Goal: Task Accomplishment & Management: Use online tool/utility

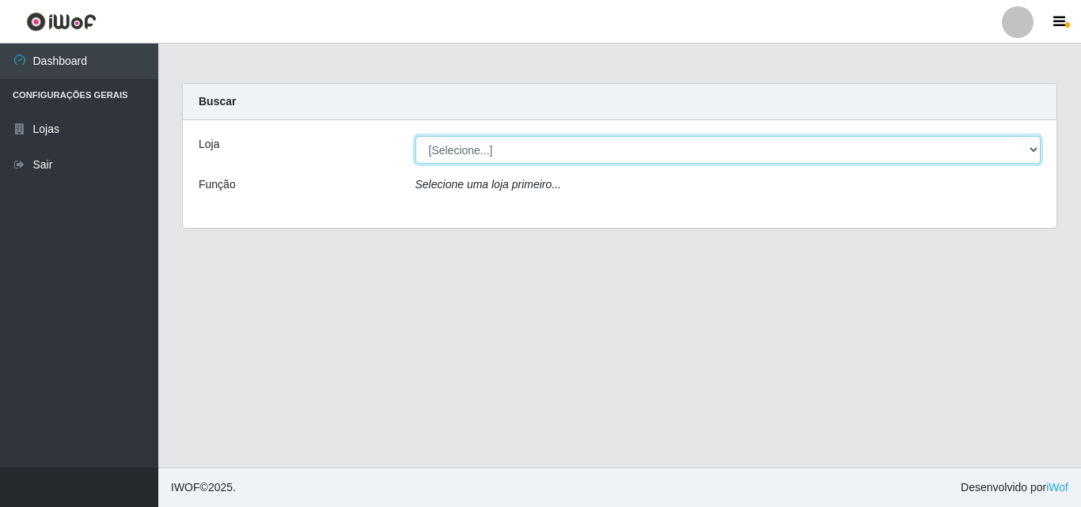
click at [1031, 146] on select "[Selecione...] BomQueSó Agreste - Loja 3" at bounding box center [728, 150] width 626 height 28
select select "215"
click at [415, 136] on select "[Selecione...] BomQueSó Agreste - Loja 3" at bounding box center [728, 150] width 626 height 28
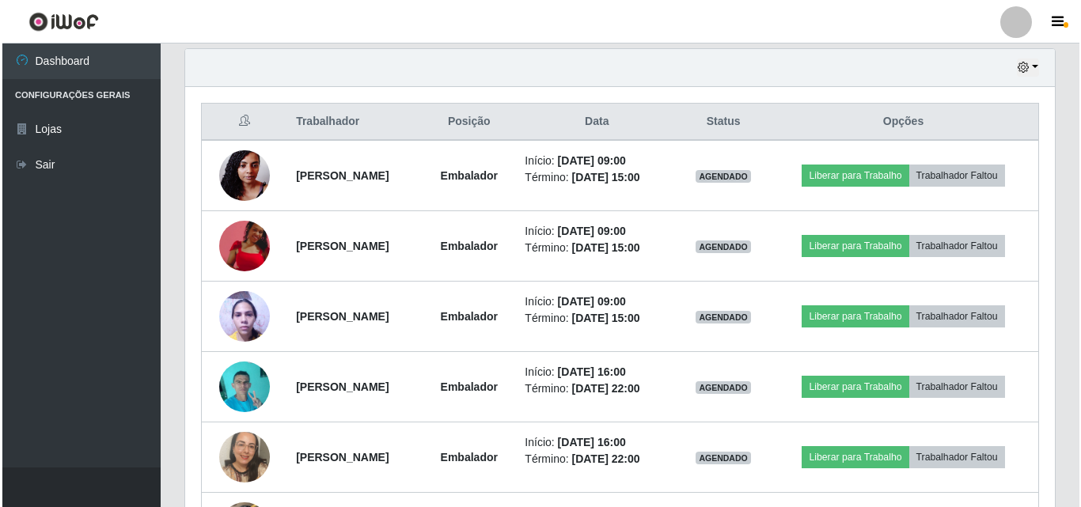
scroll to position [554, 0]
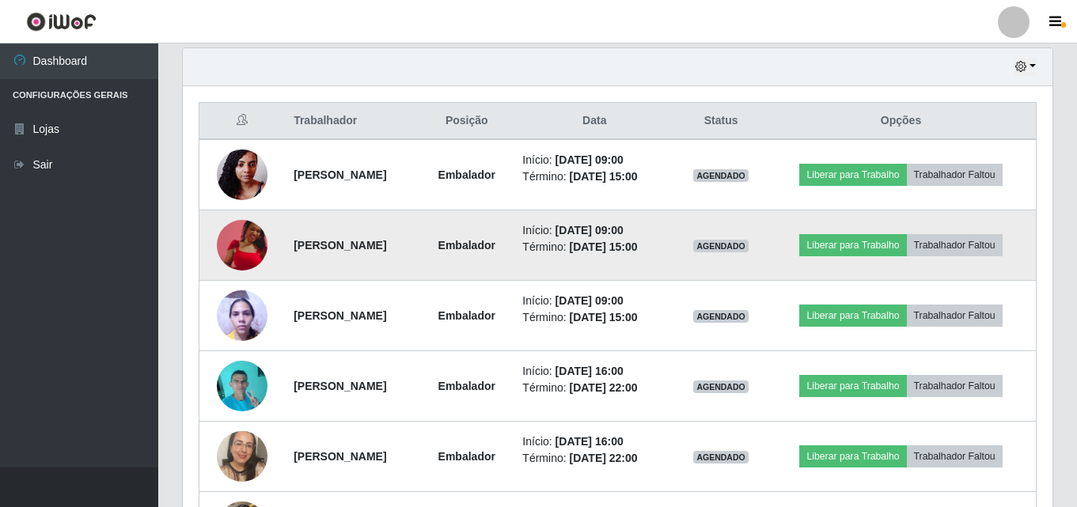
click at [244, 244] on img at bounding box center [242, 245] width 51 height 51
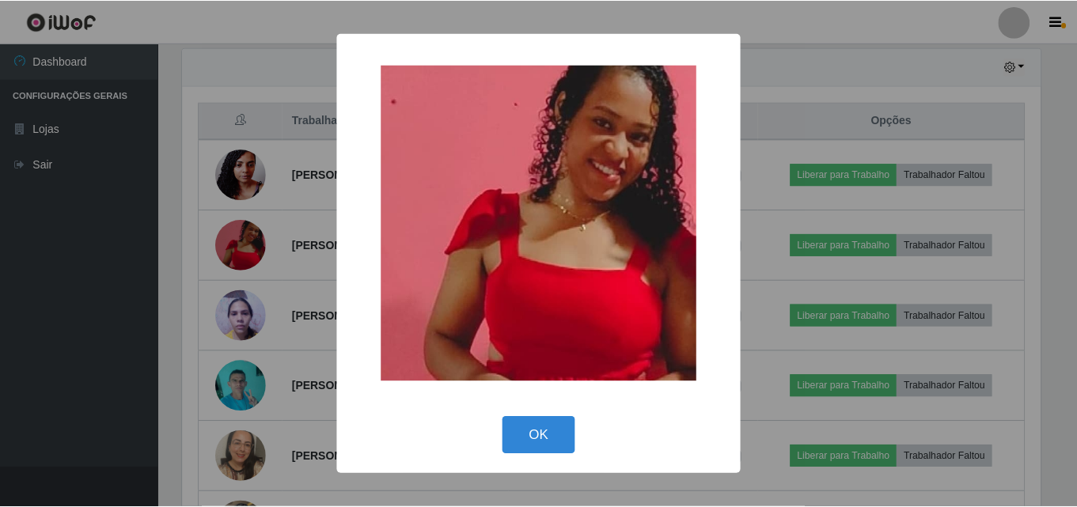
scroll to position [328, 862]
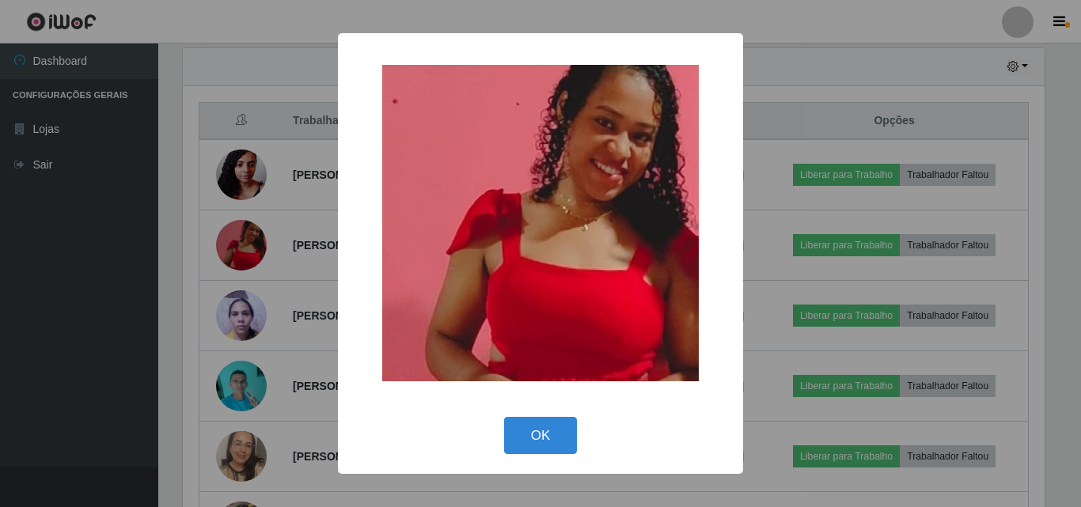
click at [144, 175] on div "× OK Cancel" at bounding box center [540, 253] width 1081 height 507
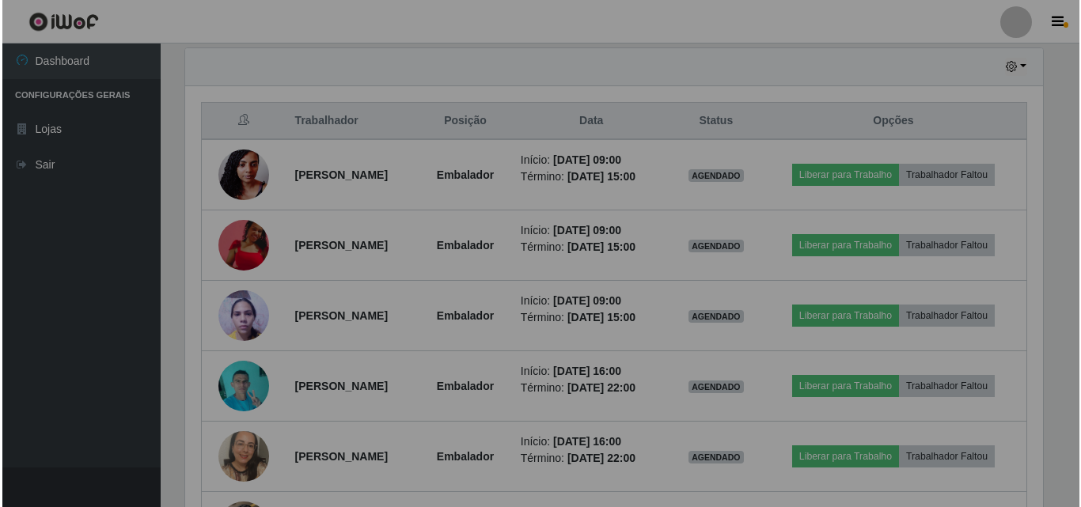
scroll to position [328, 869]
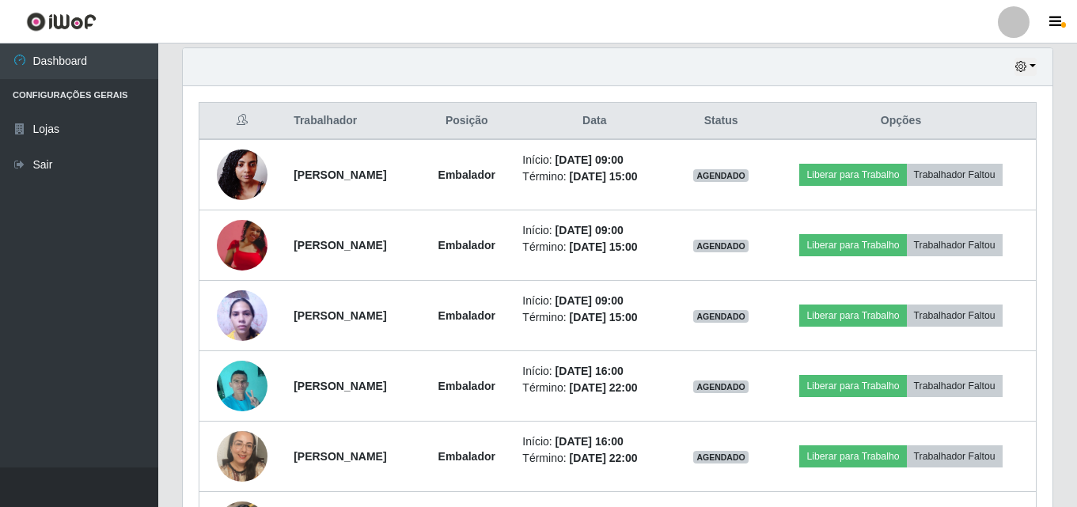
click at [65, 279] on ul "Dashboard Configurações Gerais Lojas Sair" at bounding box center [79, 256] width 158 height 424
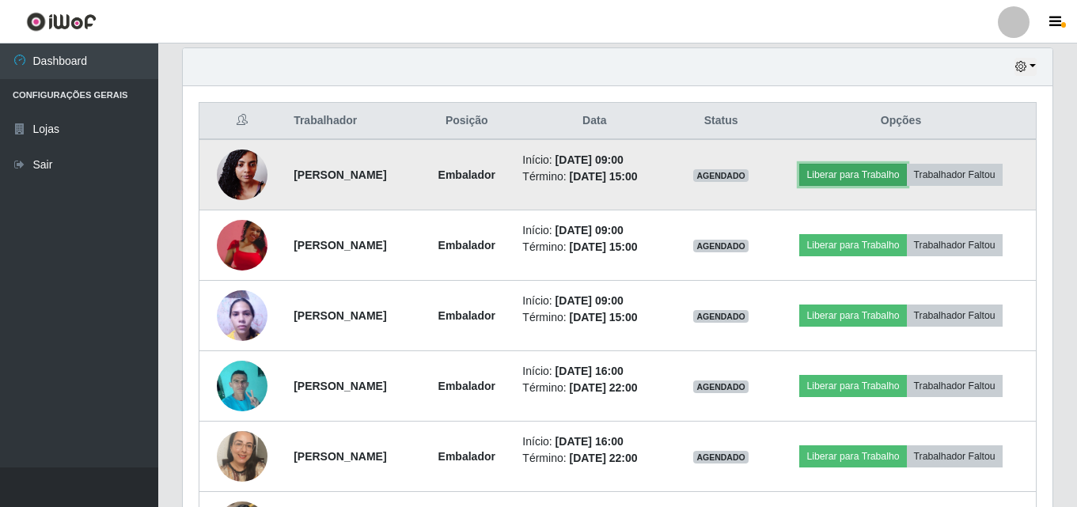
click at [868, 182] on button "Liberar para Trabalho" at bounding box center [852, 175] width 107 height 22
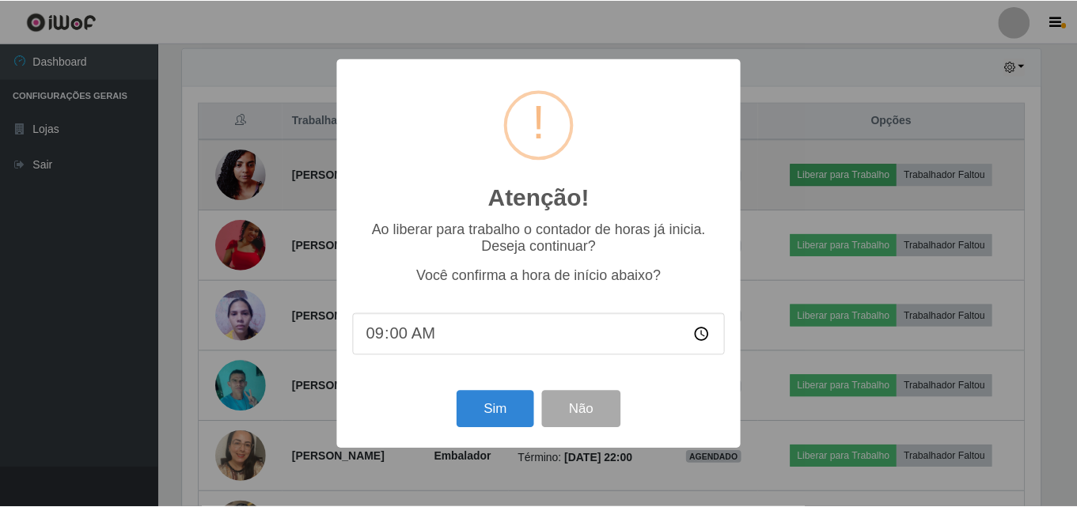
scroll to position [328, 862]
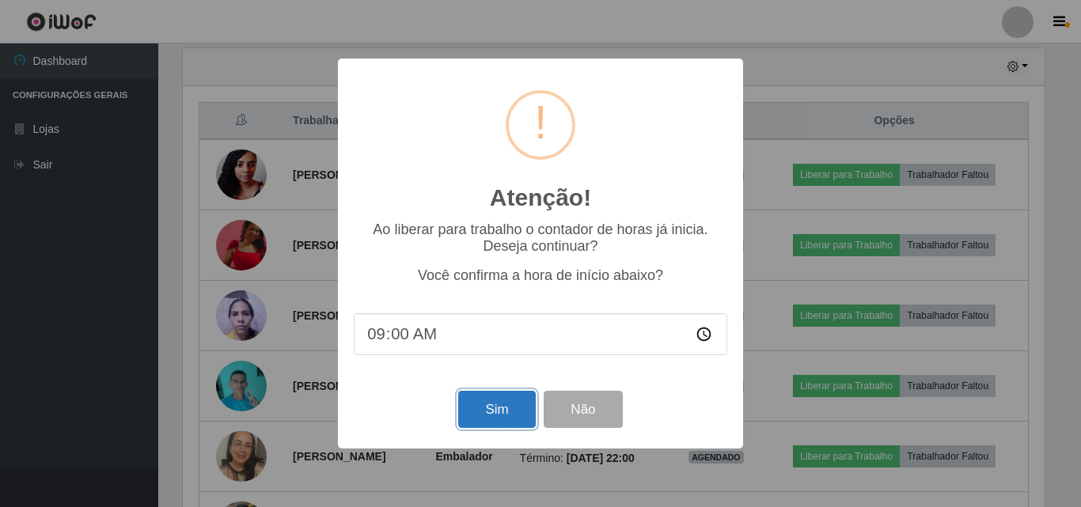
click at [498, 415] on button "Sim" at bounding box center [496, 409] width 77 height 37
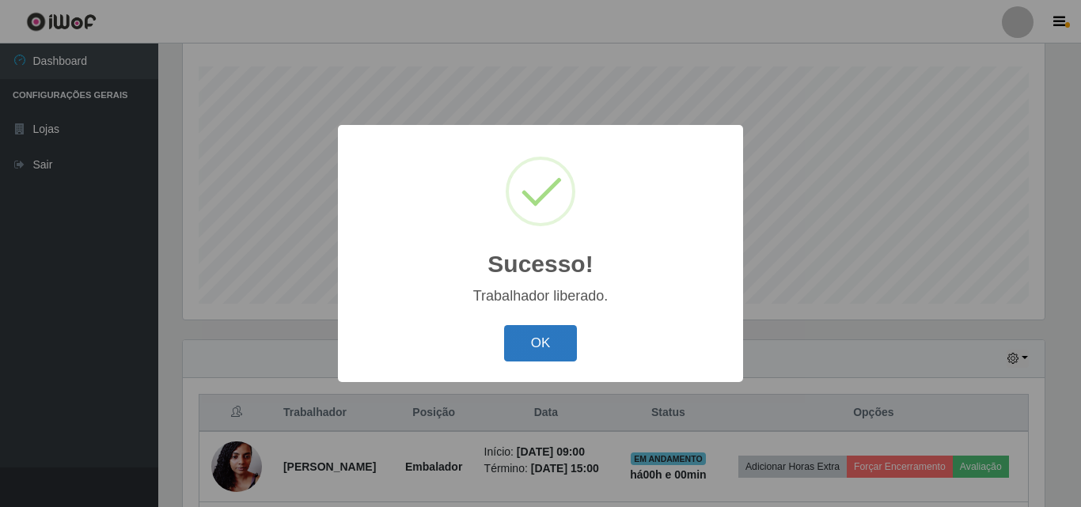
click at [559, 335] on button "OK" at bounding box center [541, 343] width 74 height 37
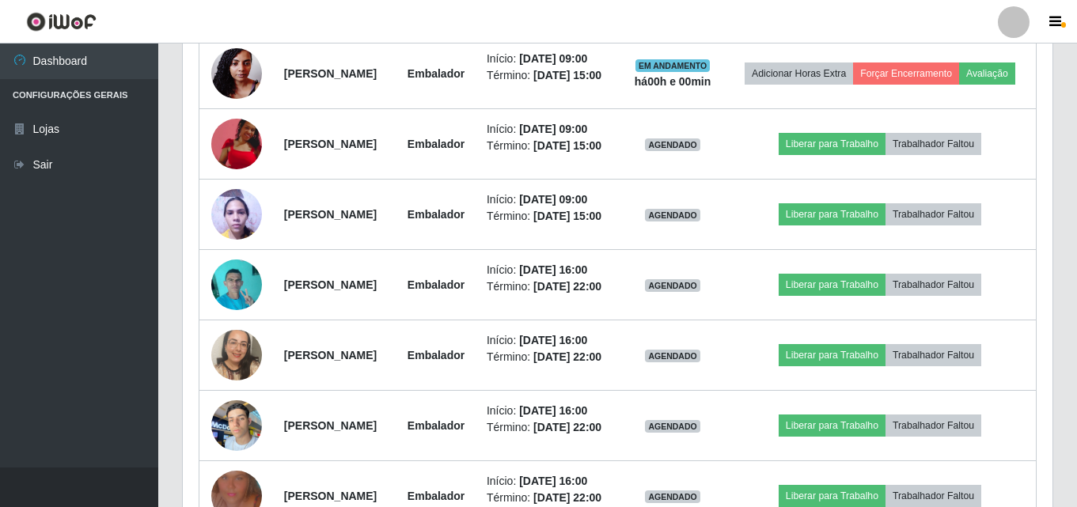
scroll to position [578, 0]
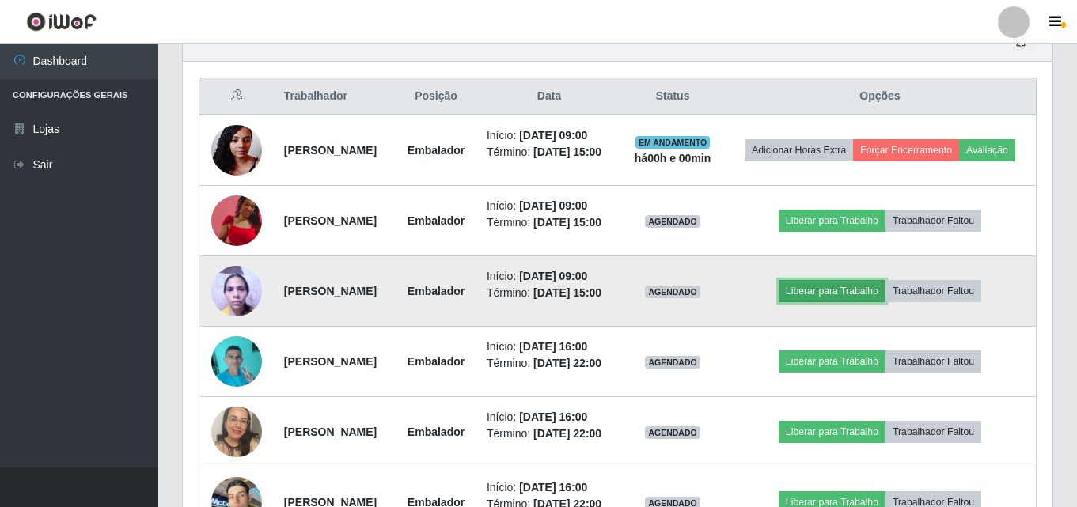
click at [823, 302] on button "Liberar para Trabalho" at bounding box center [831, 291] width 107 height 22
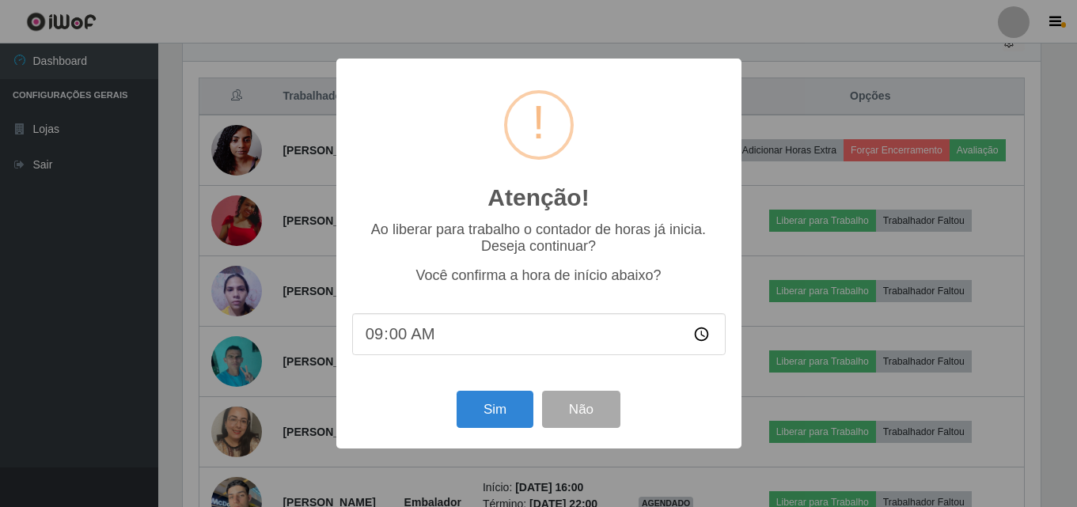
scroll to position [328, 862]
click at [496, 422] on button "Sim" at bounding box center [496, 409] width 77 height 37
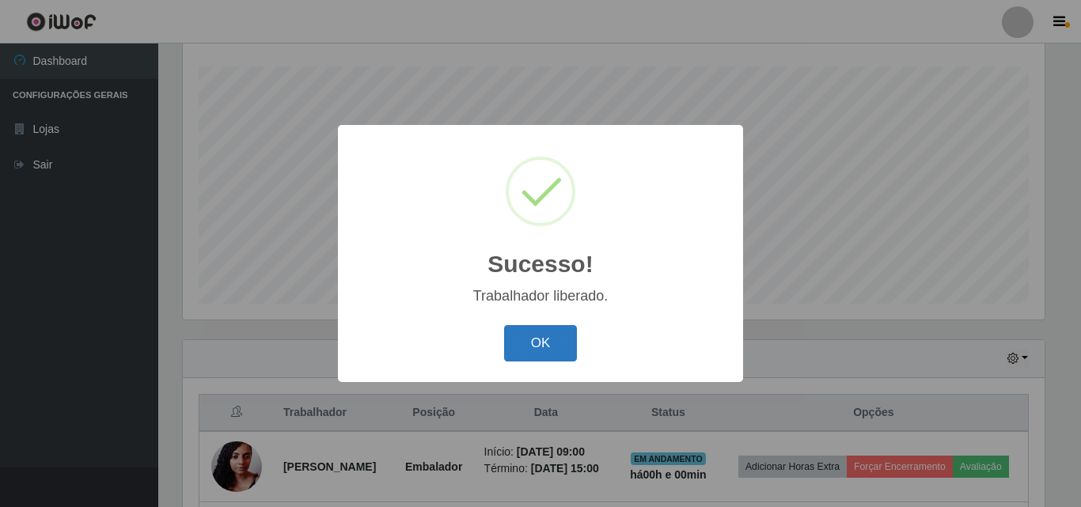
click at [523, 353] on button "OK" at bounding box center [541, 343] width 74 height 37
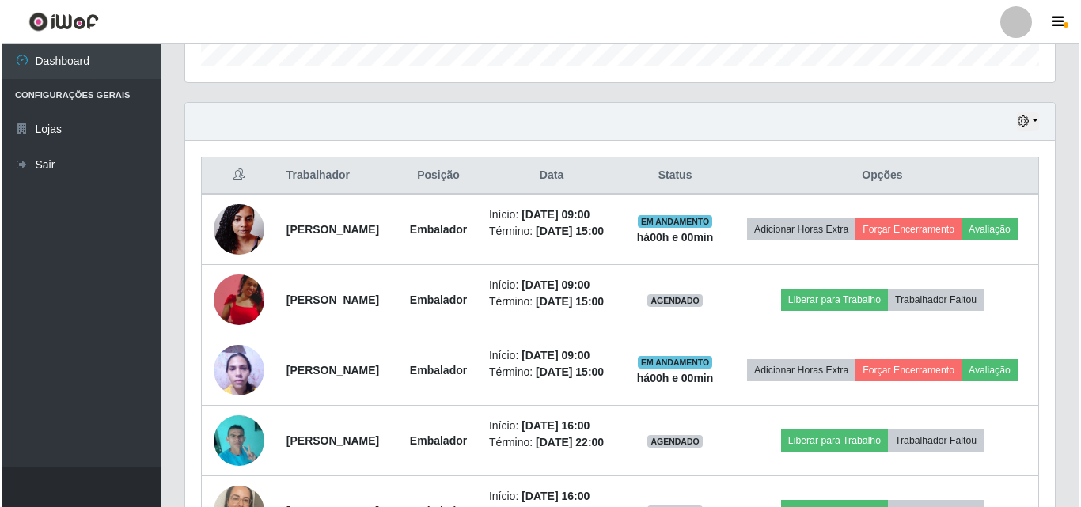
scroll to position [578, 0]
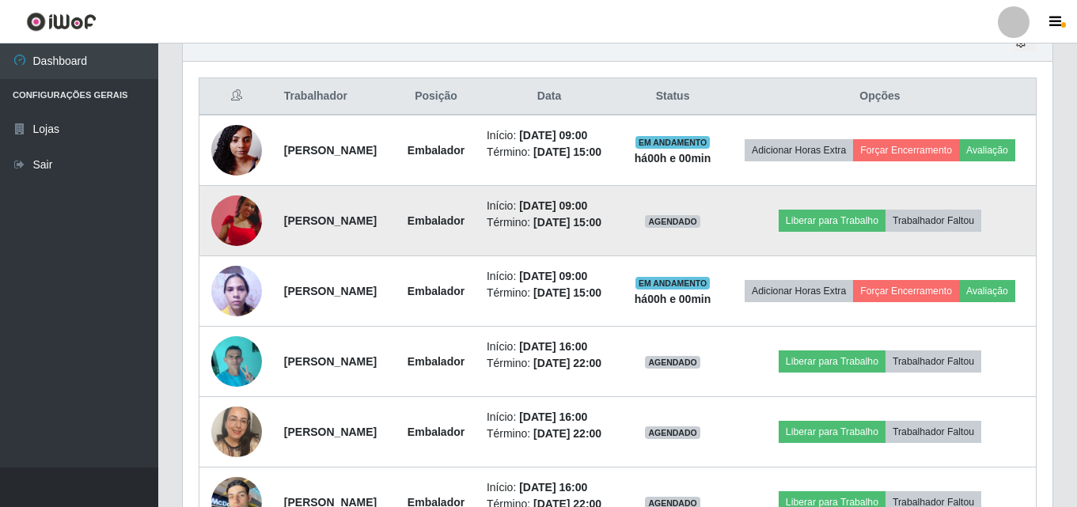
click at [229, 231] on img at bounding box center [236, 220] width 51 height 51
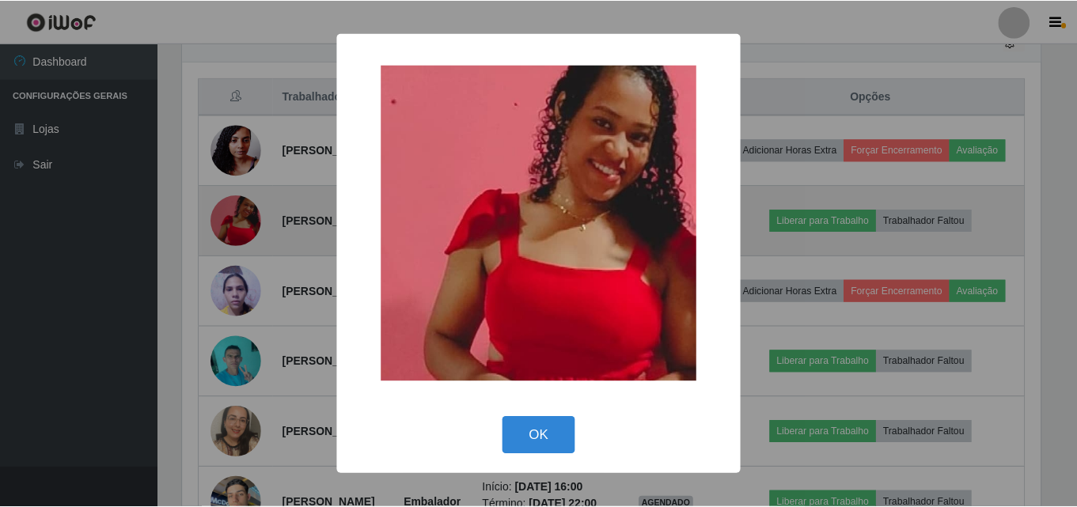
scroll to position [328, 862]
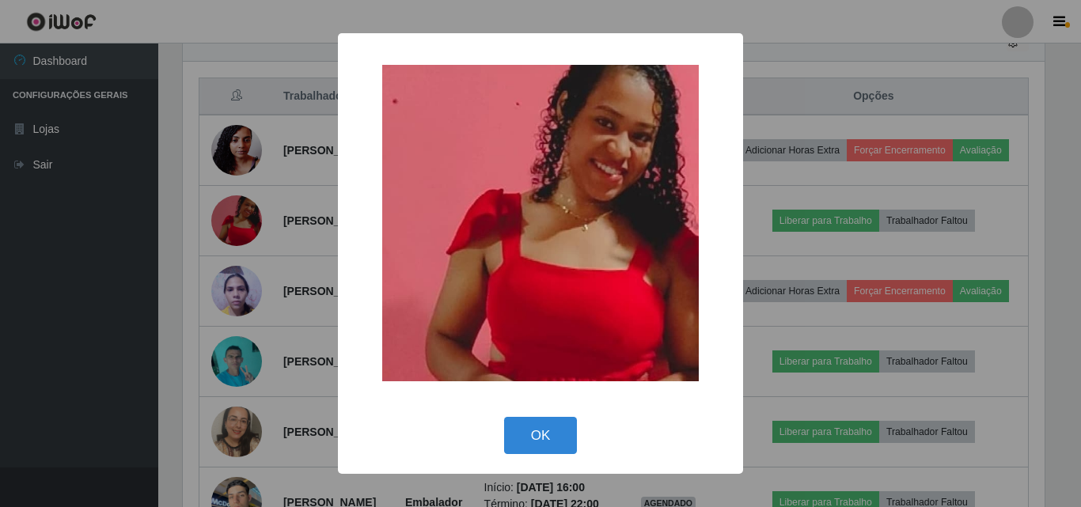
click at [230, 231] on div "× OK Cancel" at bounding box center [540, 253] width 1081 height 507
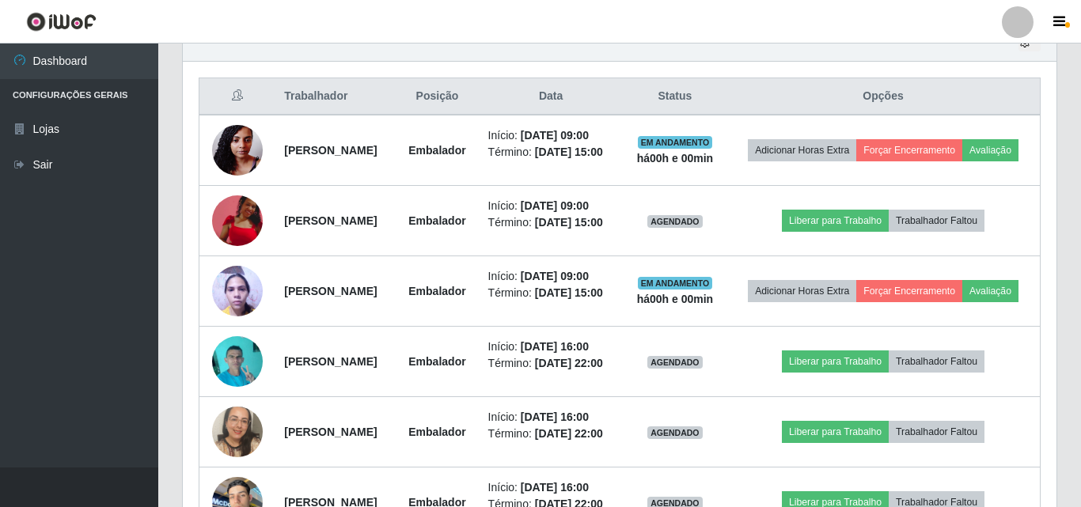
scroll to position [328, 869]
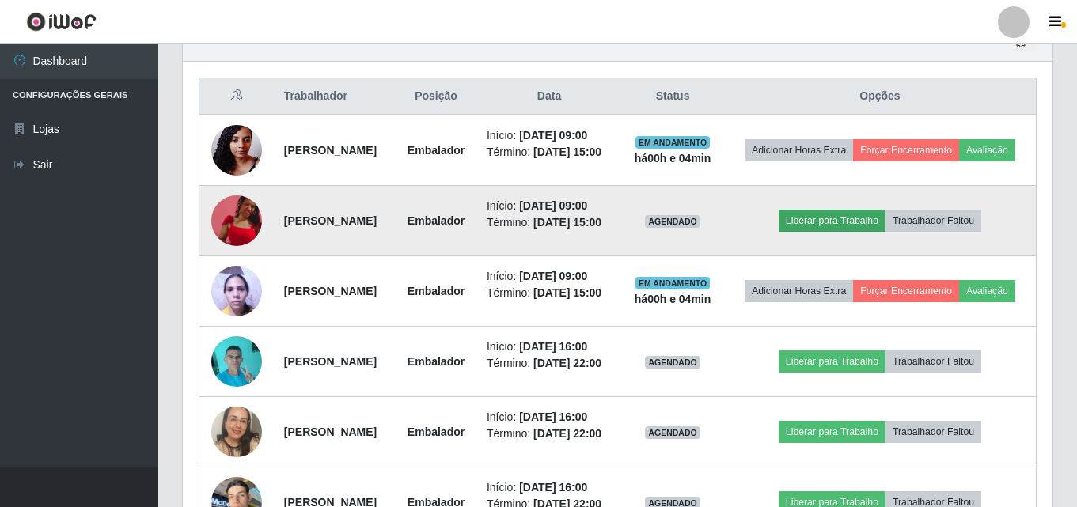
click at [829, 227] on td "Liberar para Trabalho Trabalhador Faltou" at bounding box center [880, 221] width 312 height 70
click at [823, 232] on button "Liberar para Trabalho" at bounding box center [831, 221] width 107 height 22
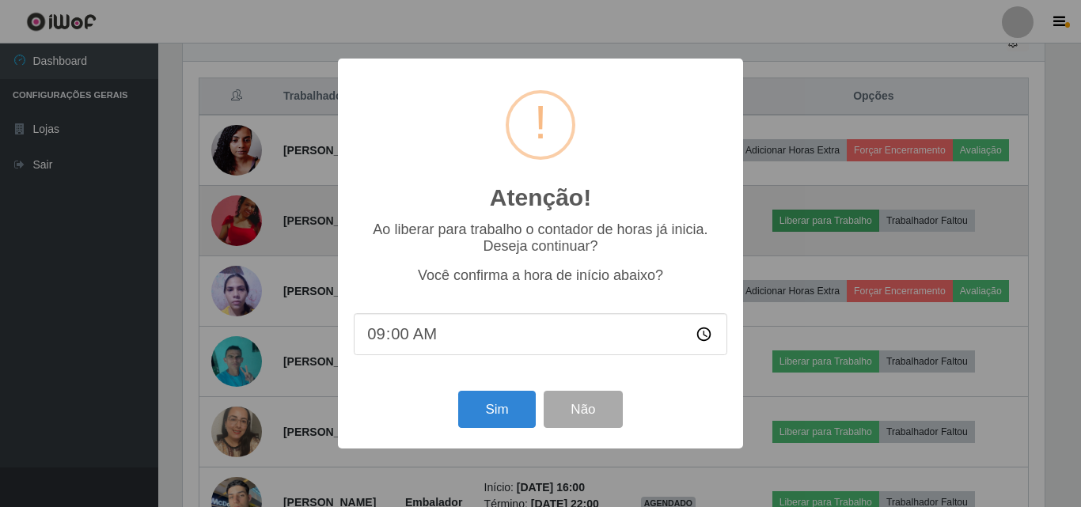
type input "09:04"
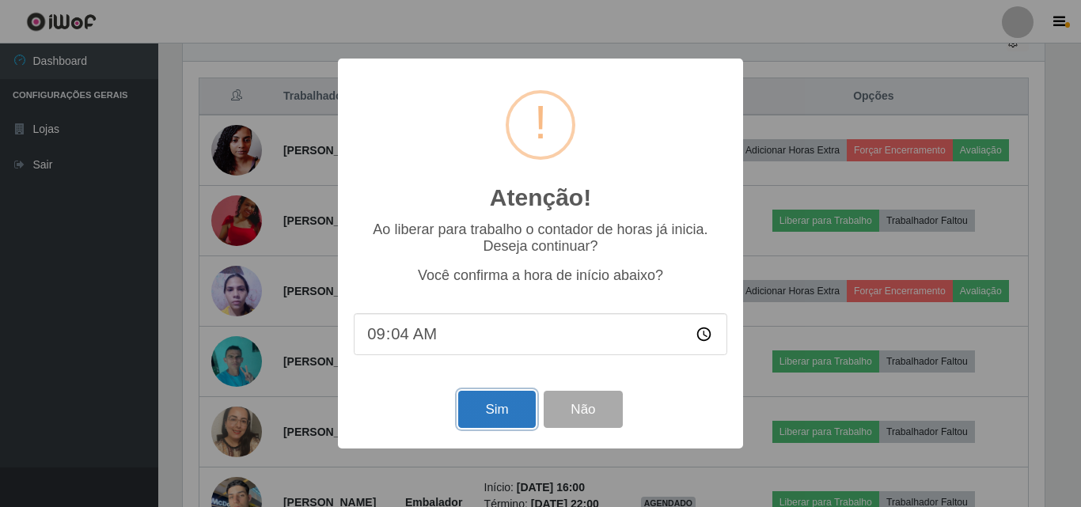
click at [494, 407] on button "Sim" at bounding box center [496, 409] width 77 height 37
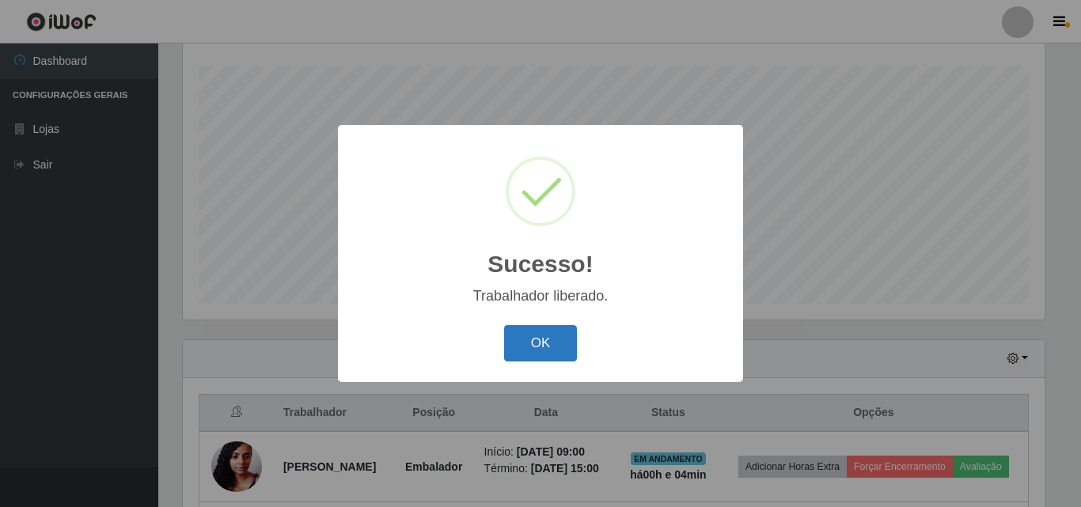
click at [555, 330] on button "OK" at bounding box center [541, 343] width 74 height 37
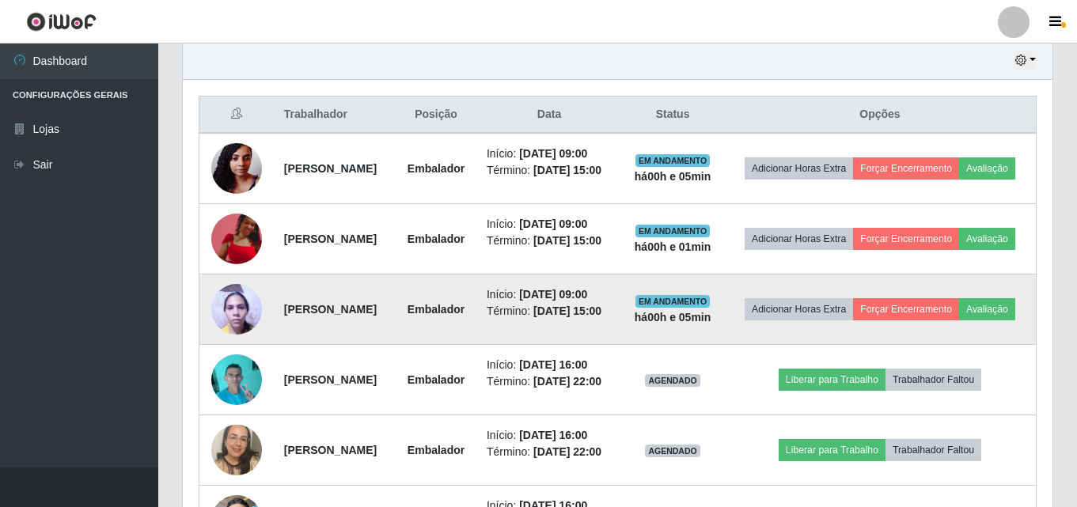
scroll to position [578, 0]
